Goal: Information Seeking & Learning: Learn about a topic

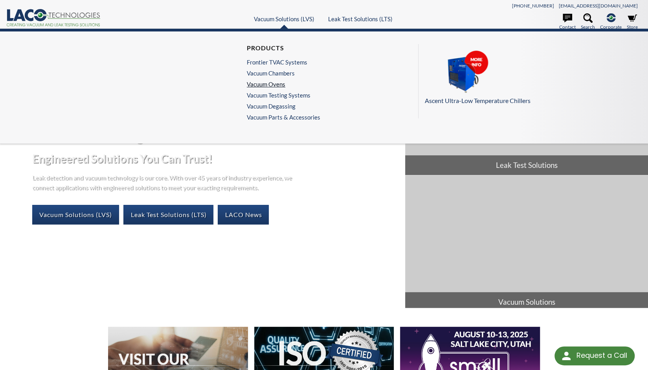
click at [278, 82] on link "Vacuum Ovens" at bounding box center [282, 83] width 70 height 7
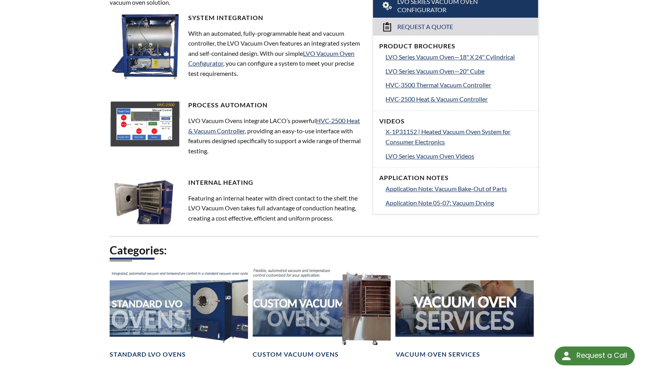
scroll to position [497, 0]
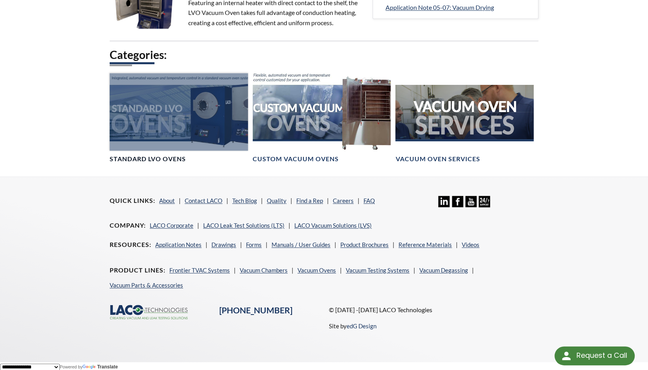
click at [177, 109] on div at bounding box center [179, 111] width 138 height 77
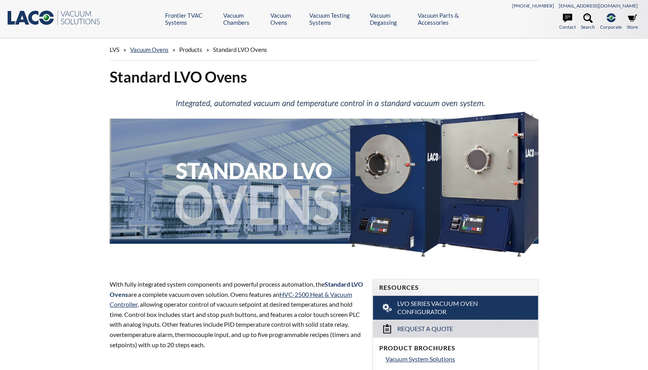
select select "Language Translate Widget"
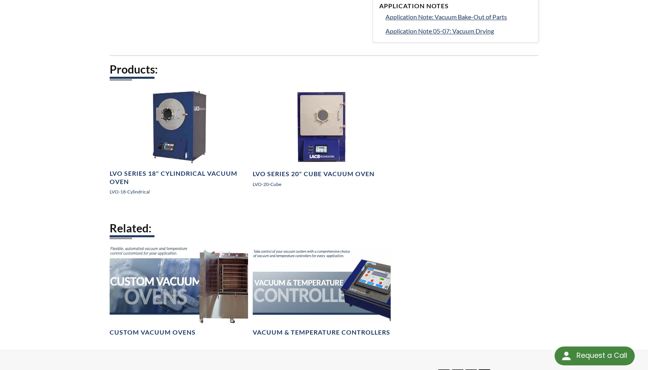
scroll to position [432, 0]
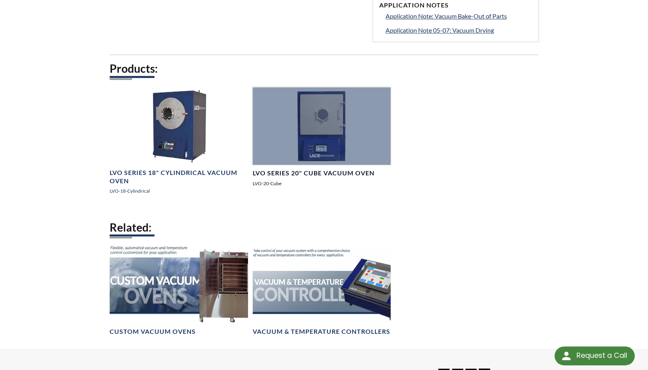
click at [287, 173] on h4 "LVO Series 20" Cube Vacuum Oven" at bounding box center [313, 173] width 122 height 8
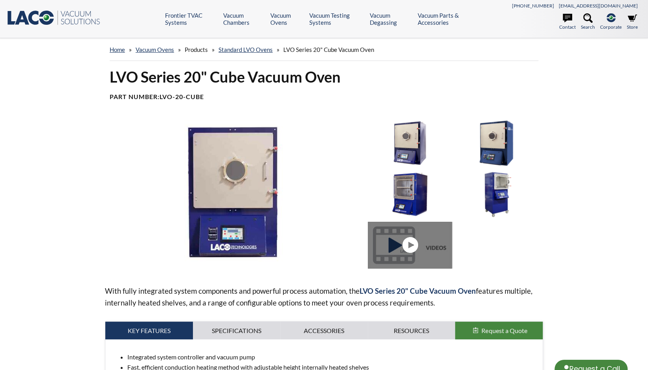
select select "Language Translate Widget"
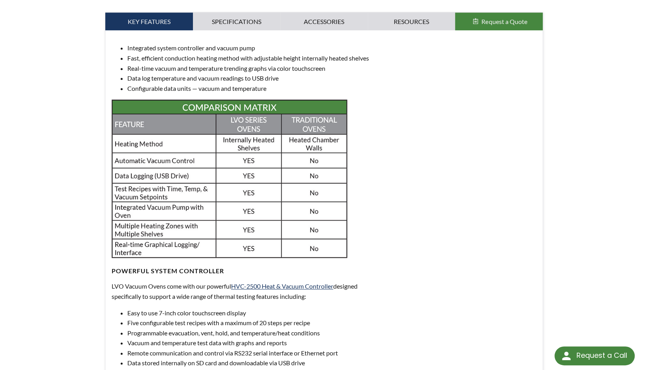
scroll to position [314, 0]
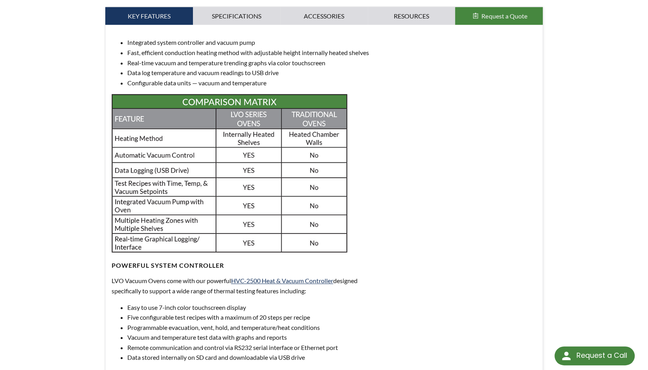
click at [231, 5] on div "With fully integrated system components and powerful process automation, the LV…" at bounding box center [324, 99] width 438 height 586
click at [230, 15] on link "Specifications" at bounding box center [237, 16] width 88 height 18
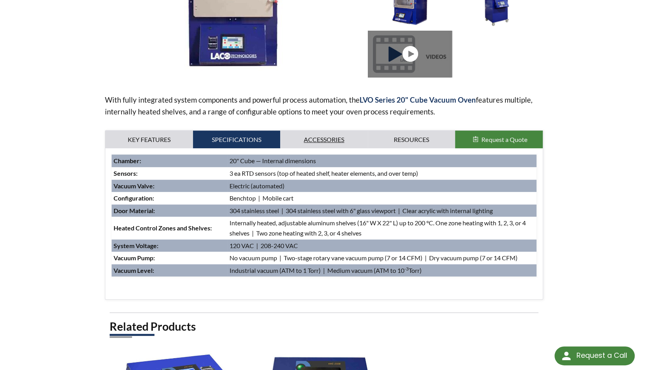
scroll to position [196, 0]
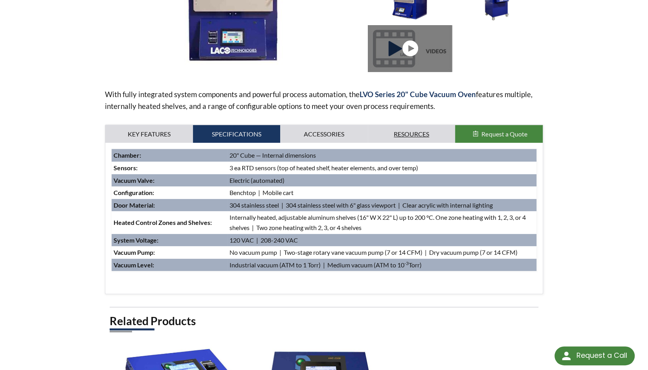
click at [408, 134] on link "Resources" at bounding box center [412, 134] width 88 height 18
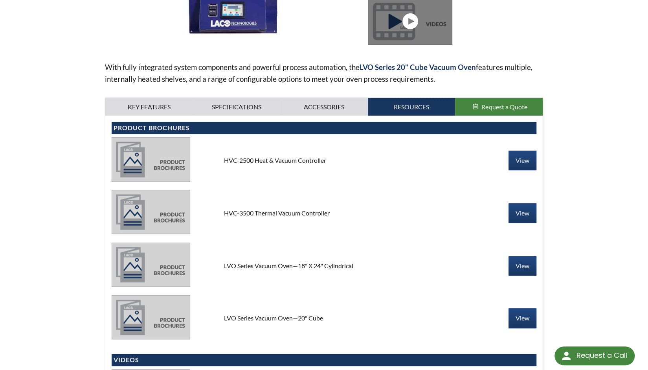
scroll to position [275, 0]
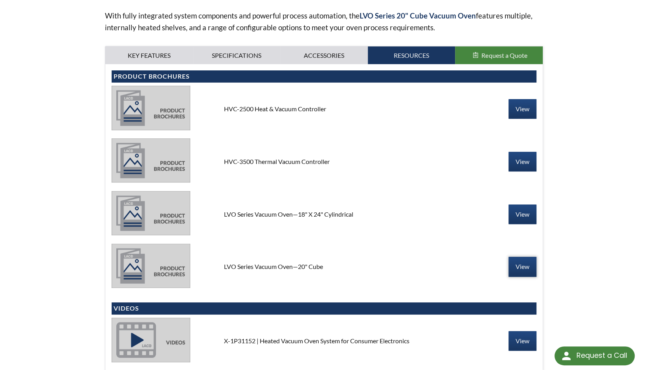
click at [531, 267] on link "View" at bounding box center [522, 266] width 28 height 20
